Goal: Information Seeking & Learning: Find specific fact

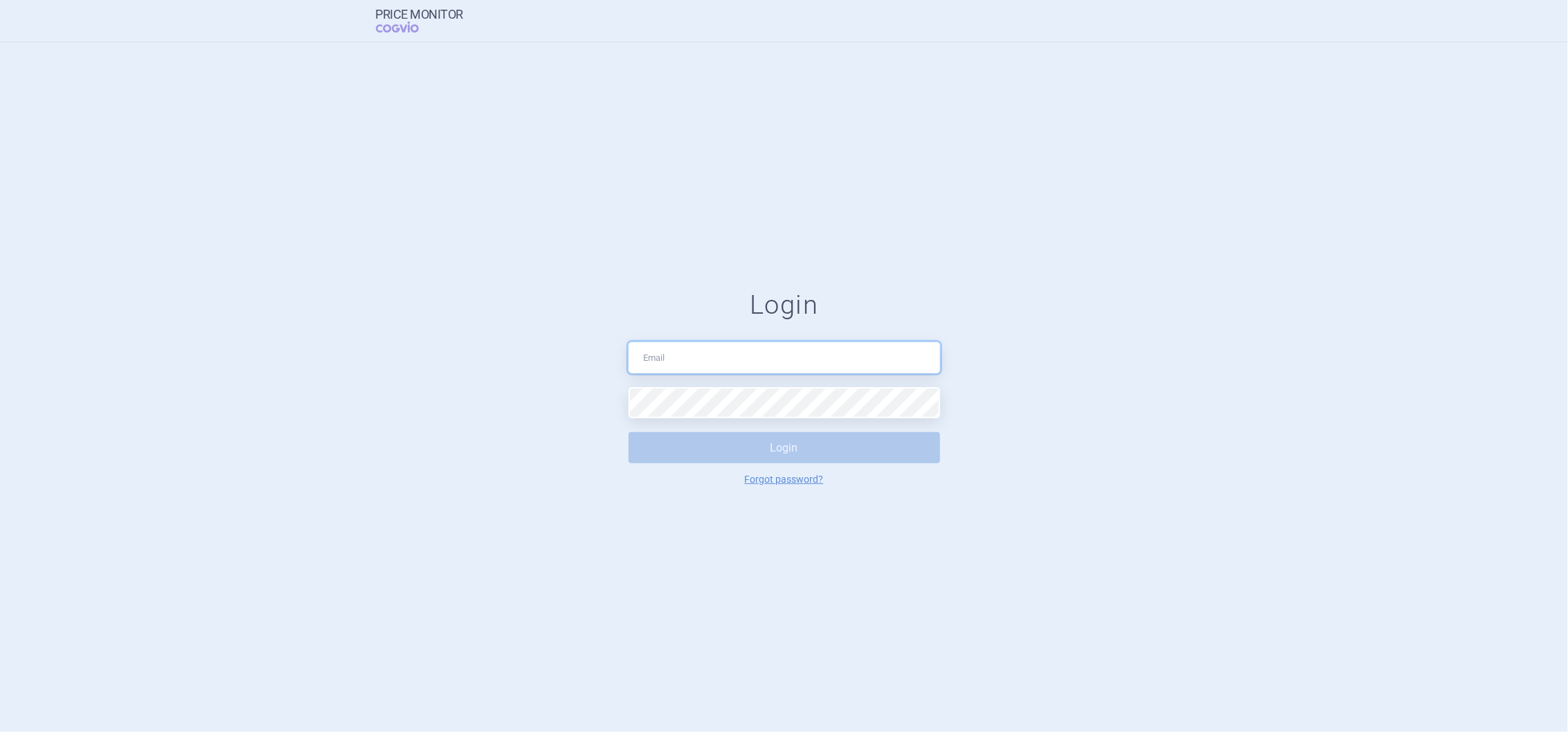
type input "[PERSON_NAME][EMAIL_ADDRESS][DOMAIN_NAME]"
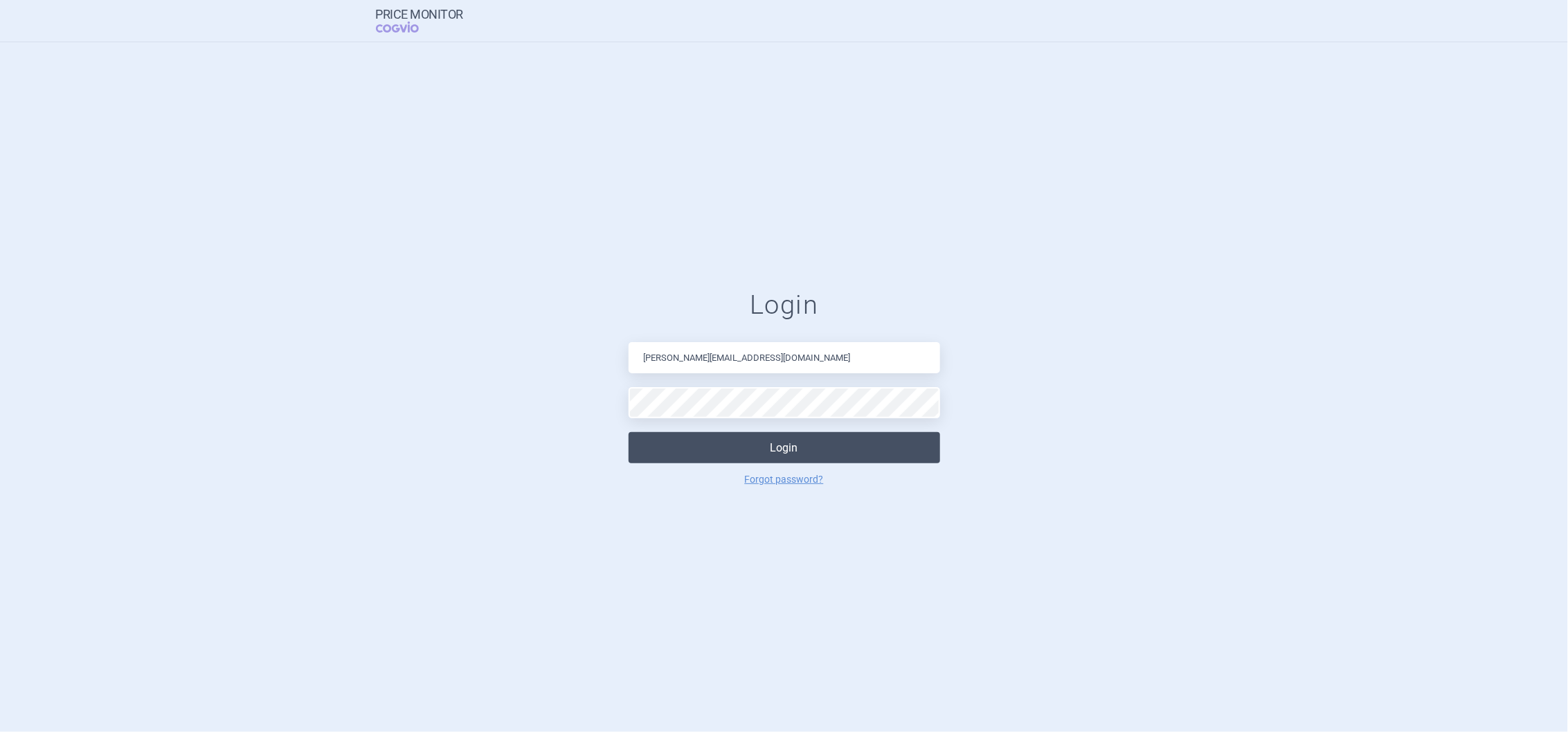
click at [771, 444] on button "Login" at bounding box center [784, 448] width 312 height 31
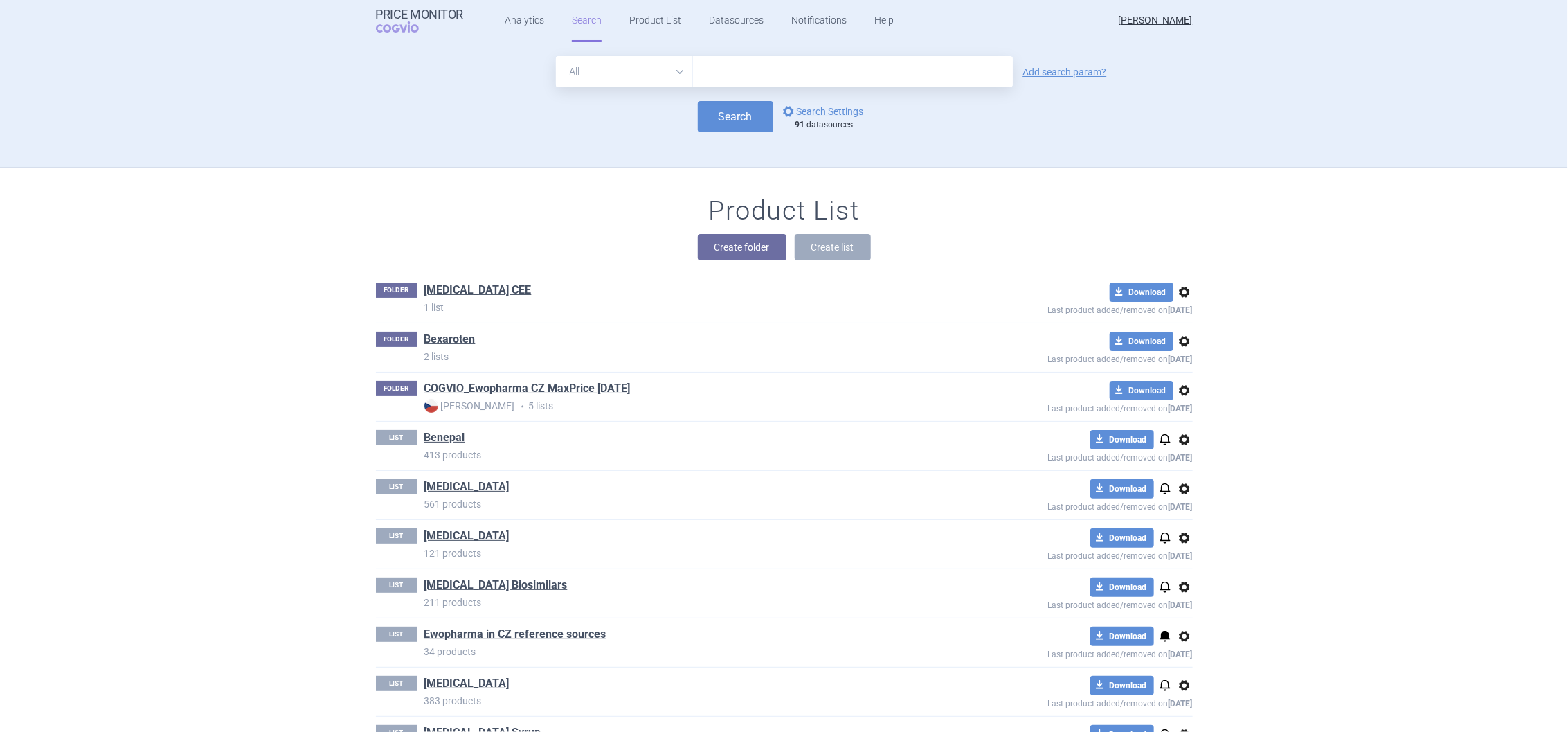
click at [764, 78] on input "text" at bounding box center [853, 72] width 320 height 31
type input "[MEDICAL_DATA]"
click at [729, 120] on button "Search" at bounding box center [736, 117] width 76 height 31
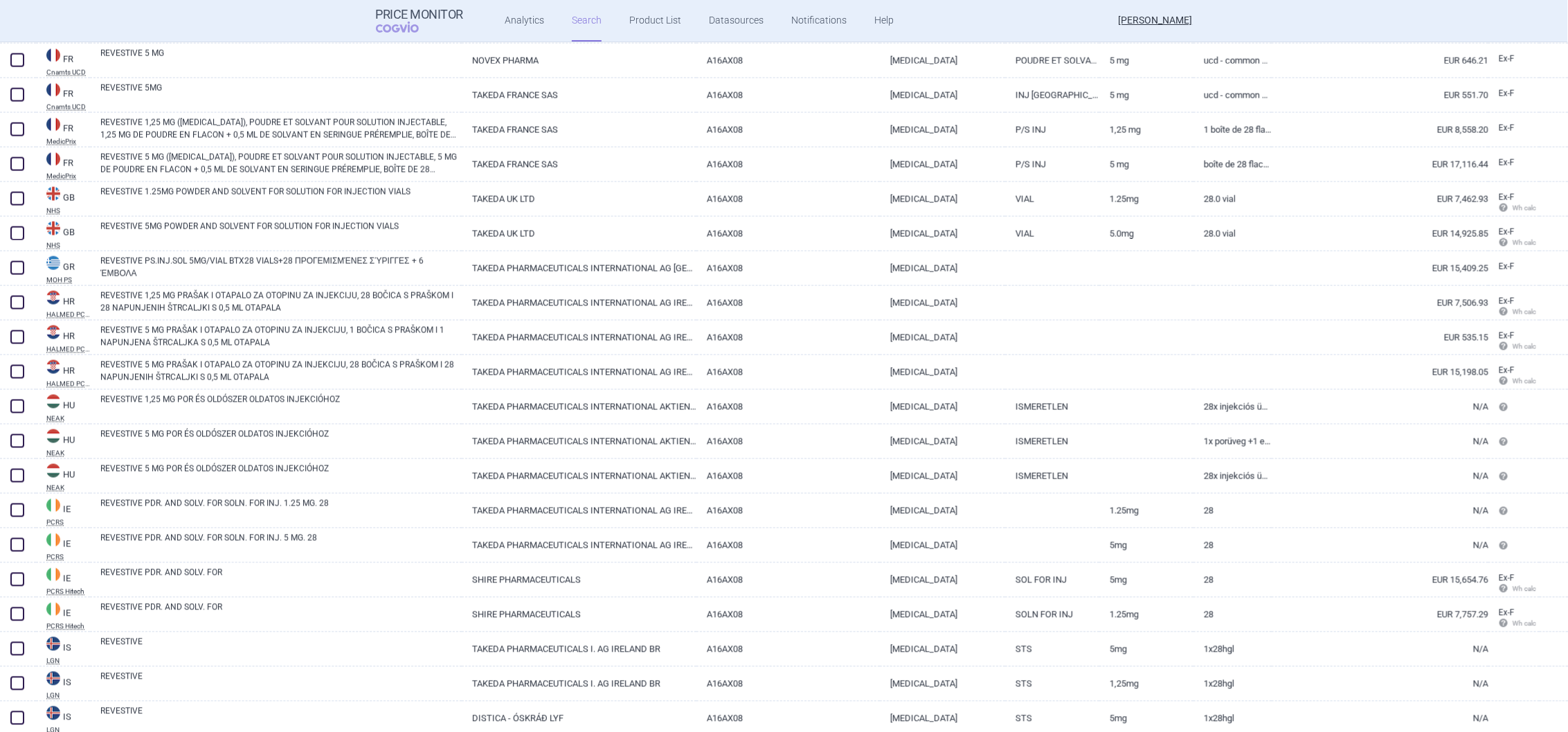
scroll to position [1402, 0]
